Goal: Information Seeking & Learning: Learn about a topic

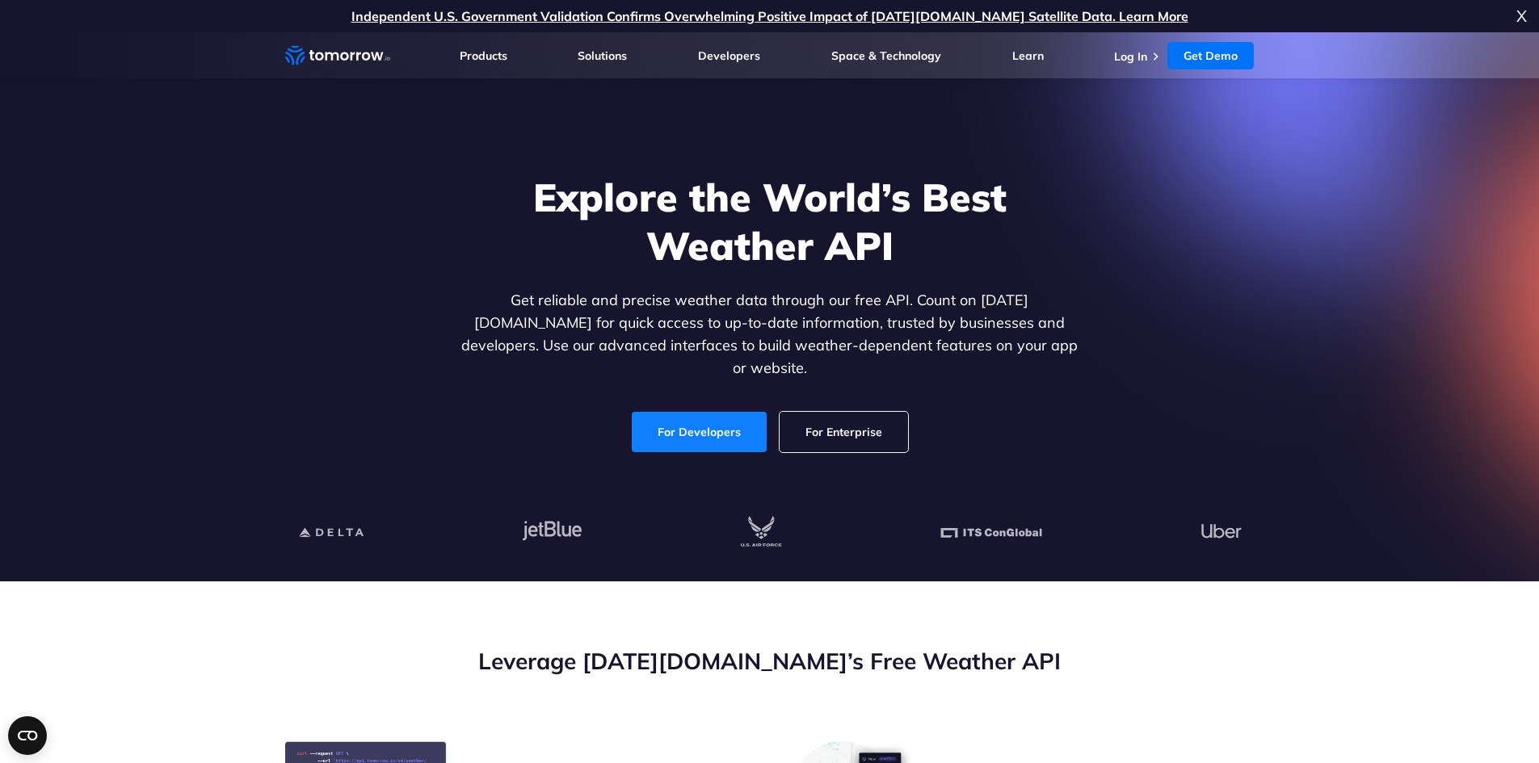
click at [708, 412] on link "For Developers" at bounding box center [699, 432] width 135 height 40
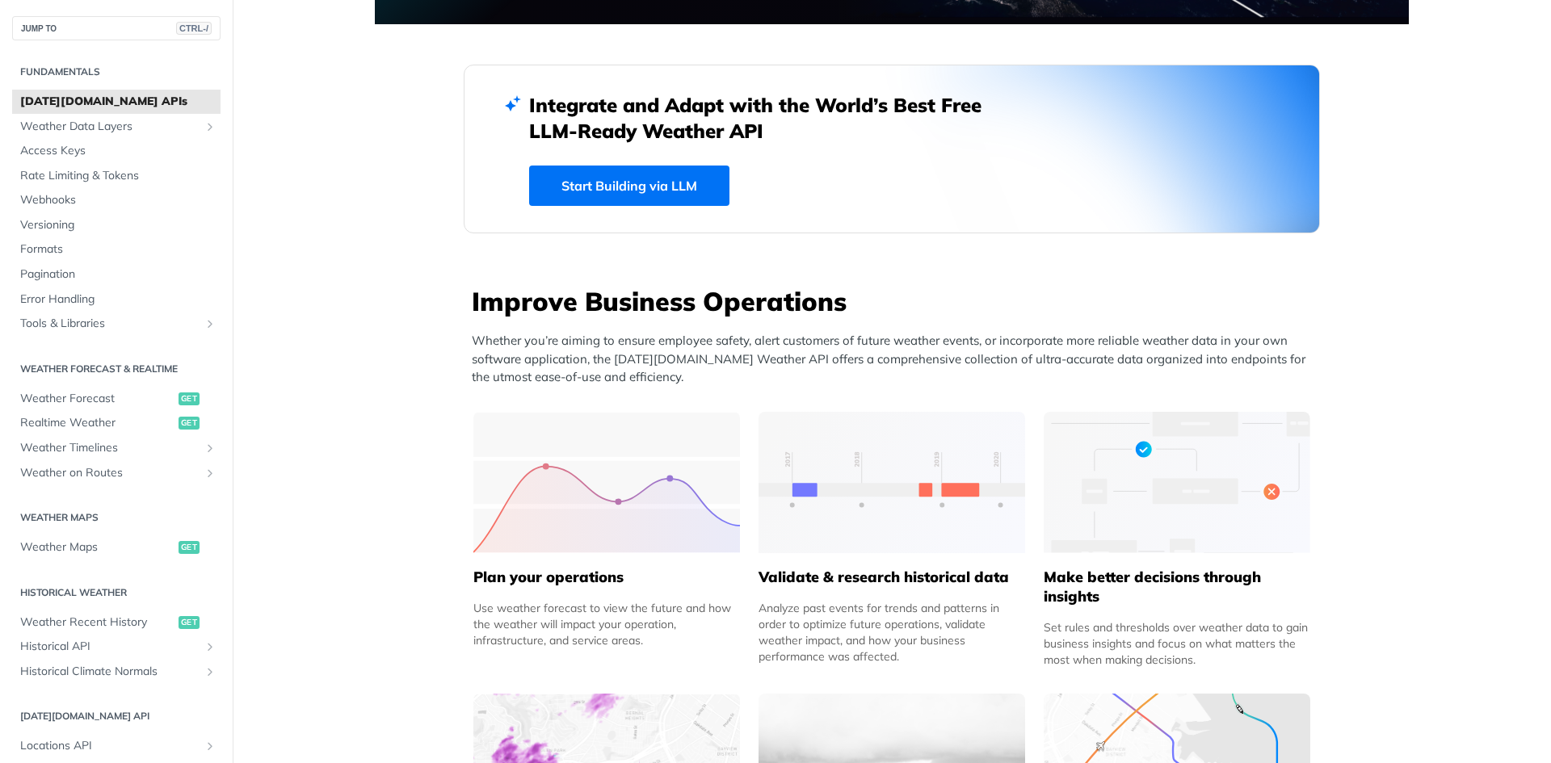
scroll to position [323, 0]
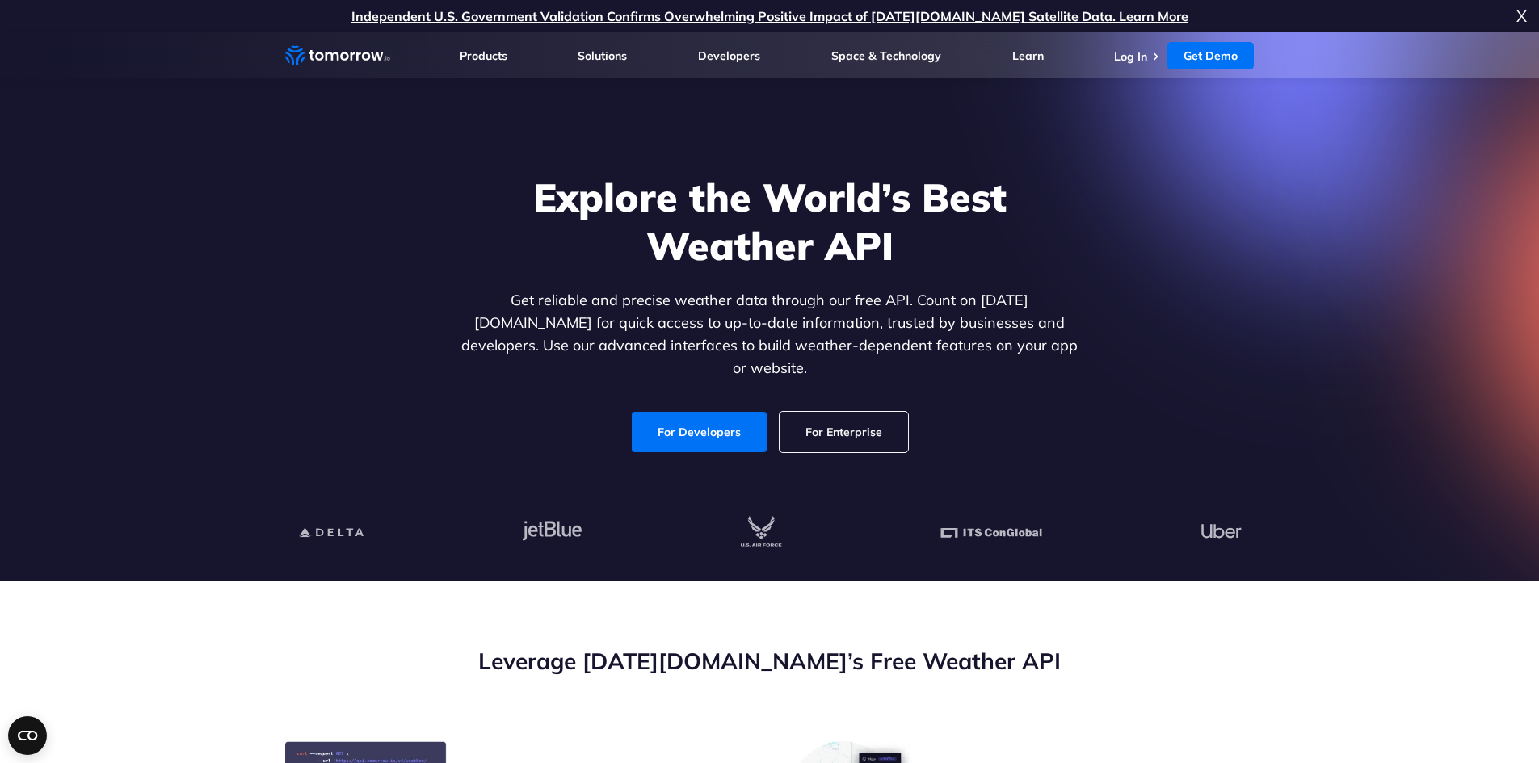
click at [847, 417] on link "For Enterprise" at bounding box center [844, 432] width 128 height 40
